Goal: Task Accomplishment & Management: Use online tool/utility

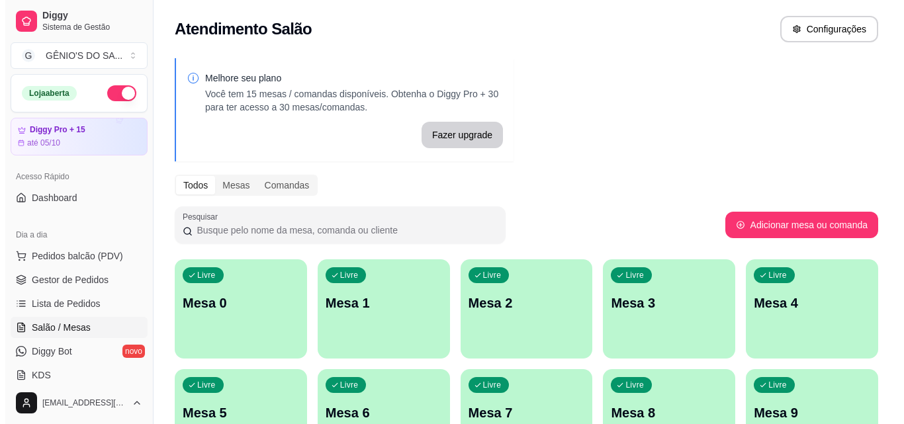
scroll to position [208, 0]
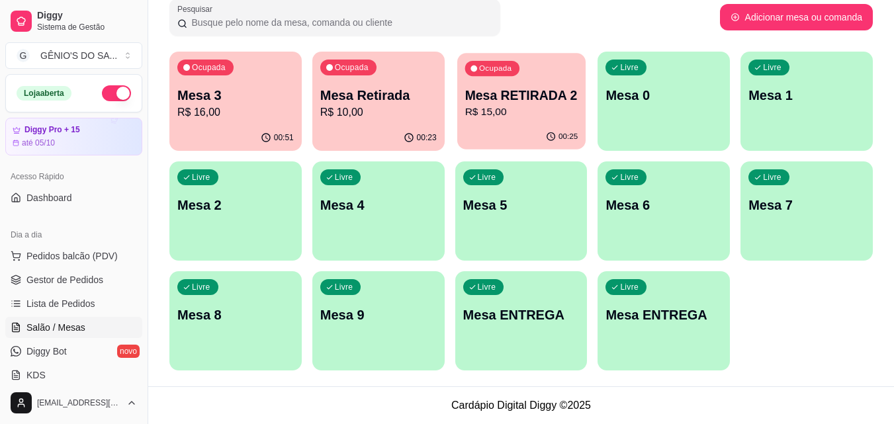
click at [502, 125] on div "00:25" at bounding box center [521, 136] width 128 height 25
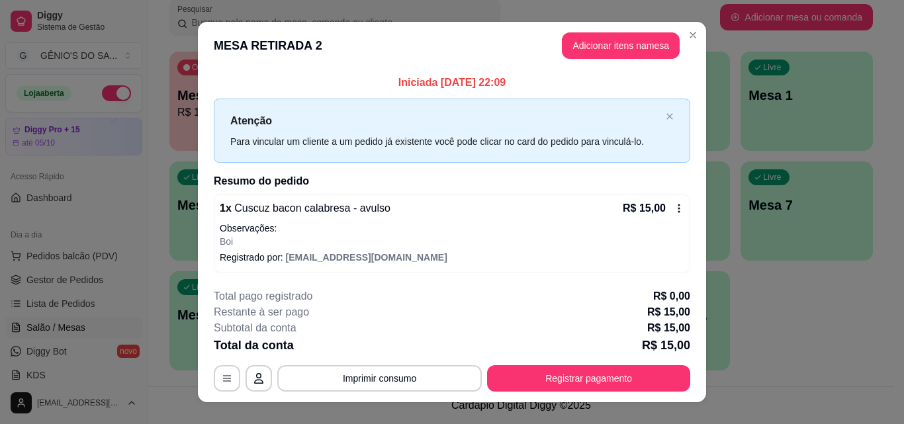
click at [674, 212] on icon at bounding box center [679, 208] width 11 height 11
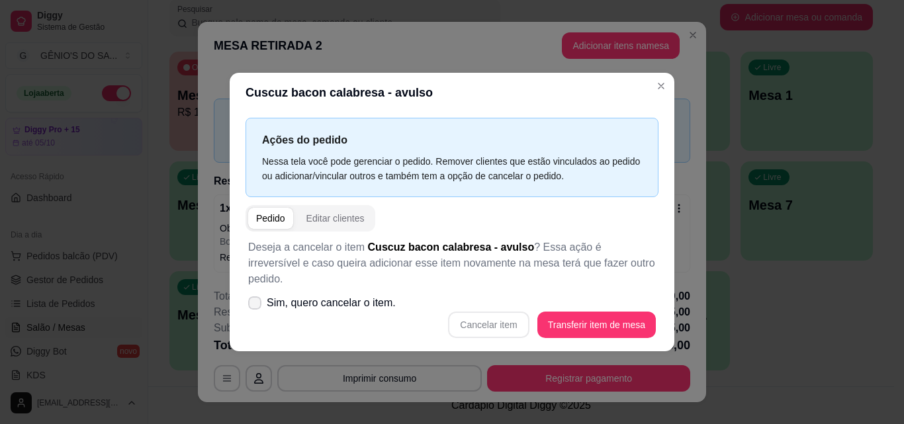
click at [263, 302] on label "Sim, quero cancelar o item." at bounding box center [322, 303] width 158 height 26
click at [256, 305] on input "Sim, quero cancelar o item." at bounding box center [251, 309] width 9 height 9
checkbox input "true"
click at [505, 322] on button "Cancelar item" at bounding box center [488, 325] width 79 height 26
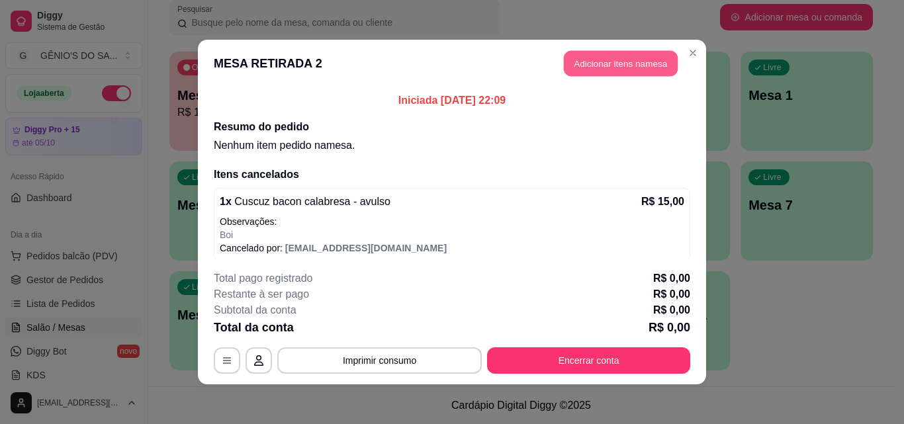
click at [662, 63] on button "Adicionar itens na mesa" at bounding box center [621, 64] width 114 height 26
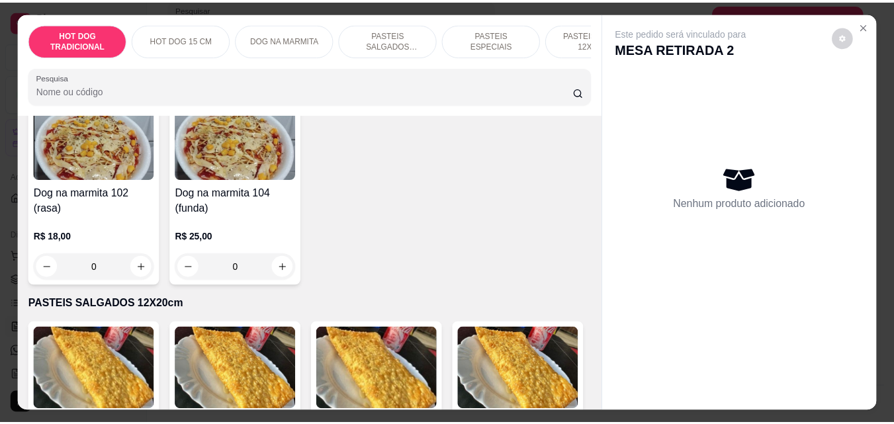
scroll to position [794, 0]
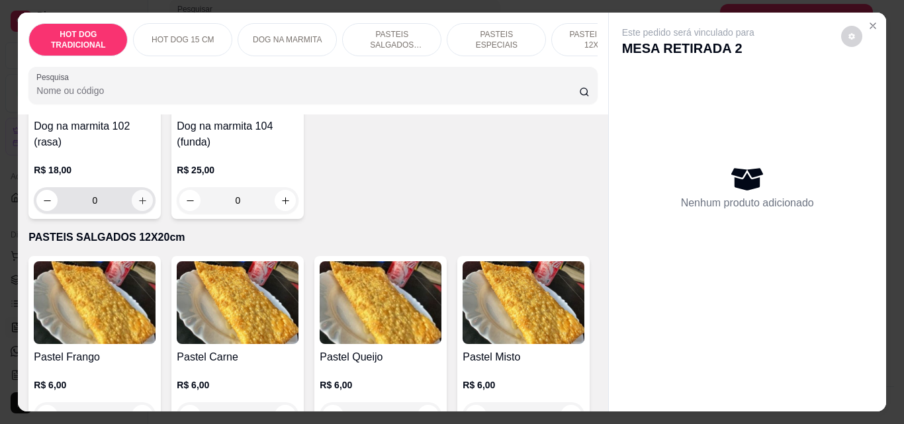
click at [138, 206] on icon "increase-product-quantity" at bounding box center [143, 201] width 10 height 10
type input "1"
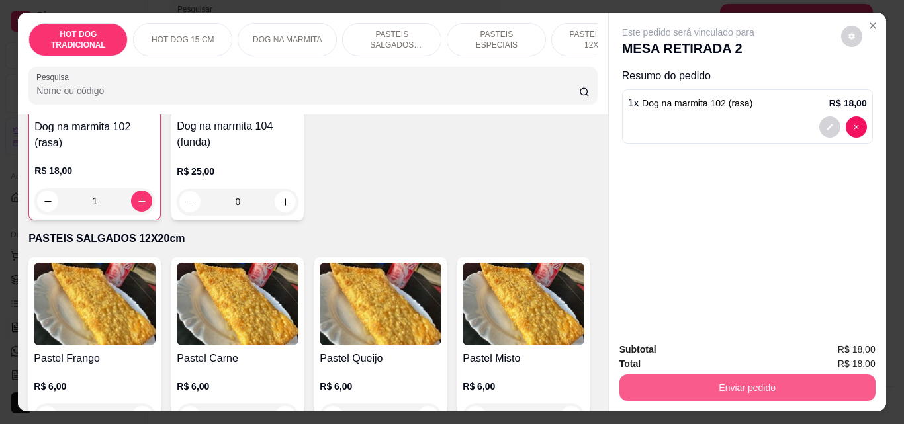
click at [727, 390] on button "Enviar pedido" at bounding box center [747, 388] width 256 height 26
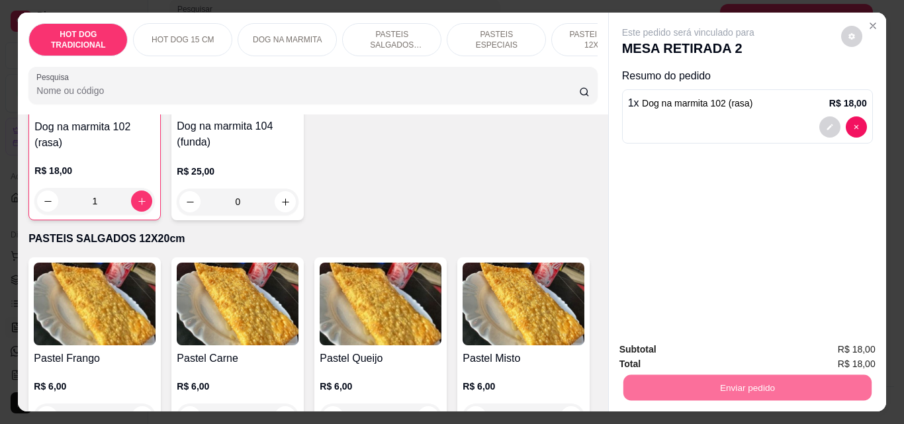
click at [735, 352] on button "Não registrar e enviar pedido" at bounding box center [704, 349] width 134 height 24
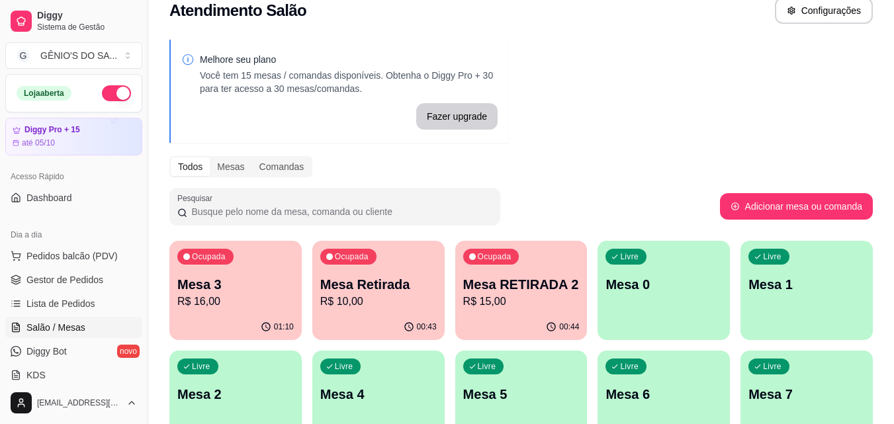
scroll to position [9, 0]
